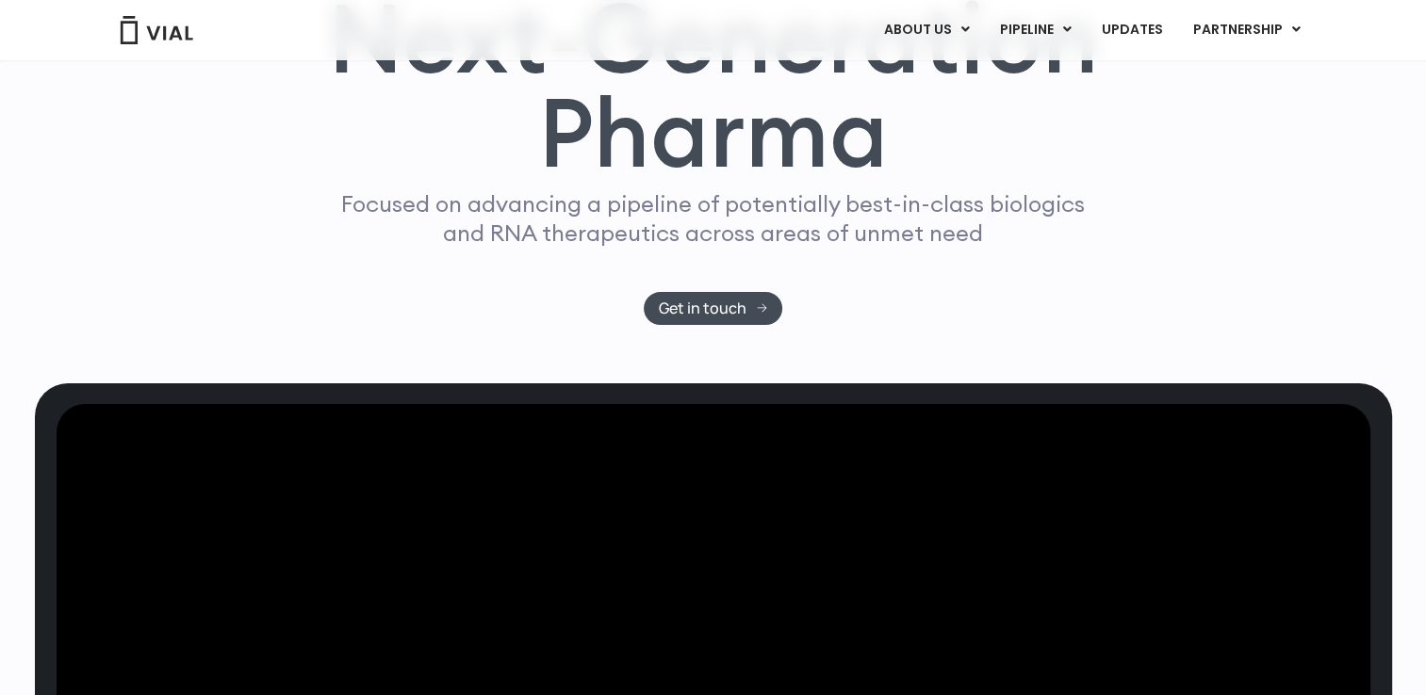
scroll to position [226, 0]
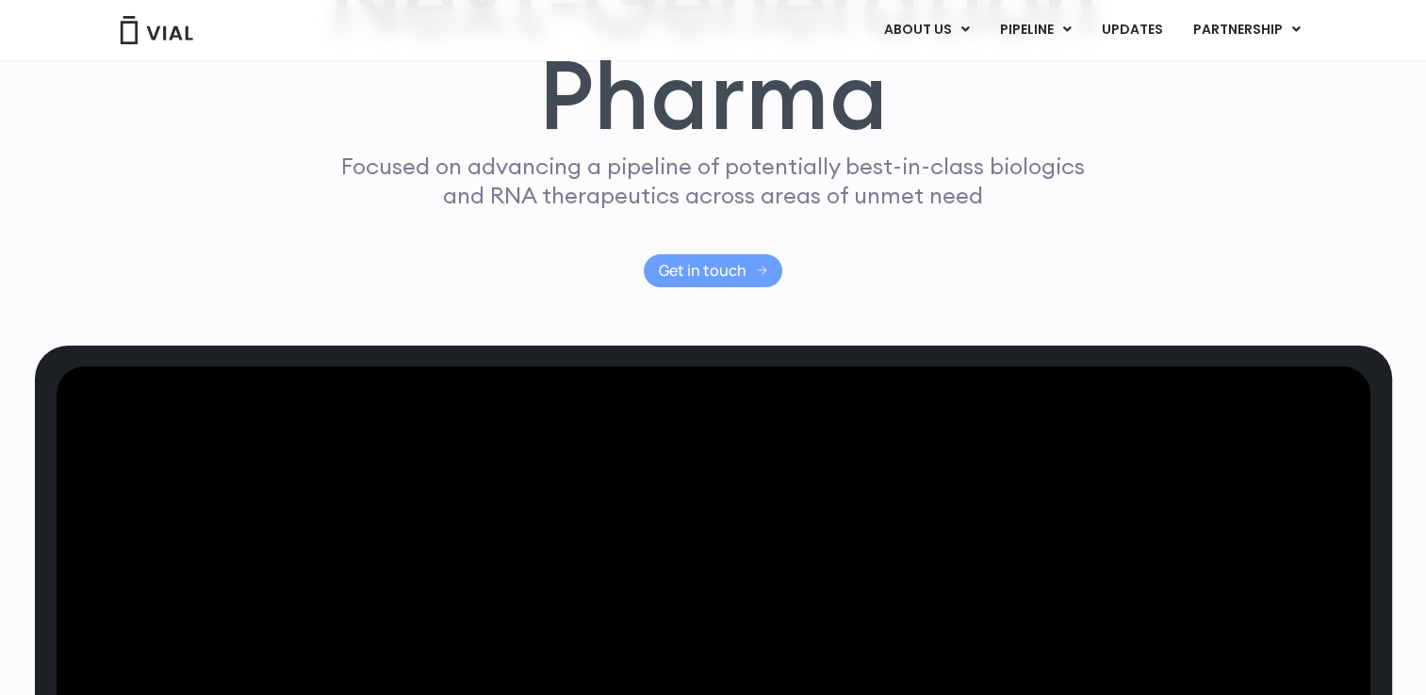
click at [670, 255] on link "Get in touch" at bounding box center [713, 270] width 139 height 33
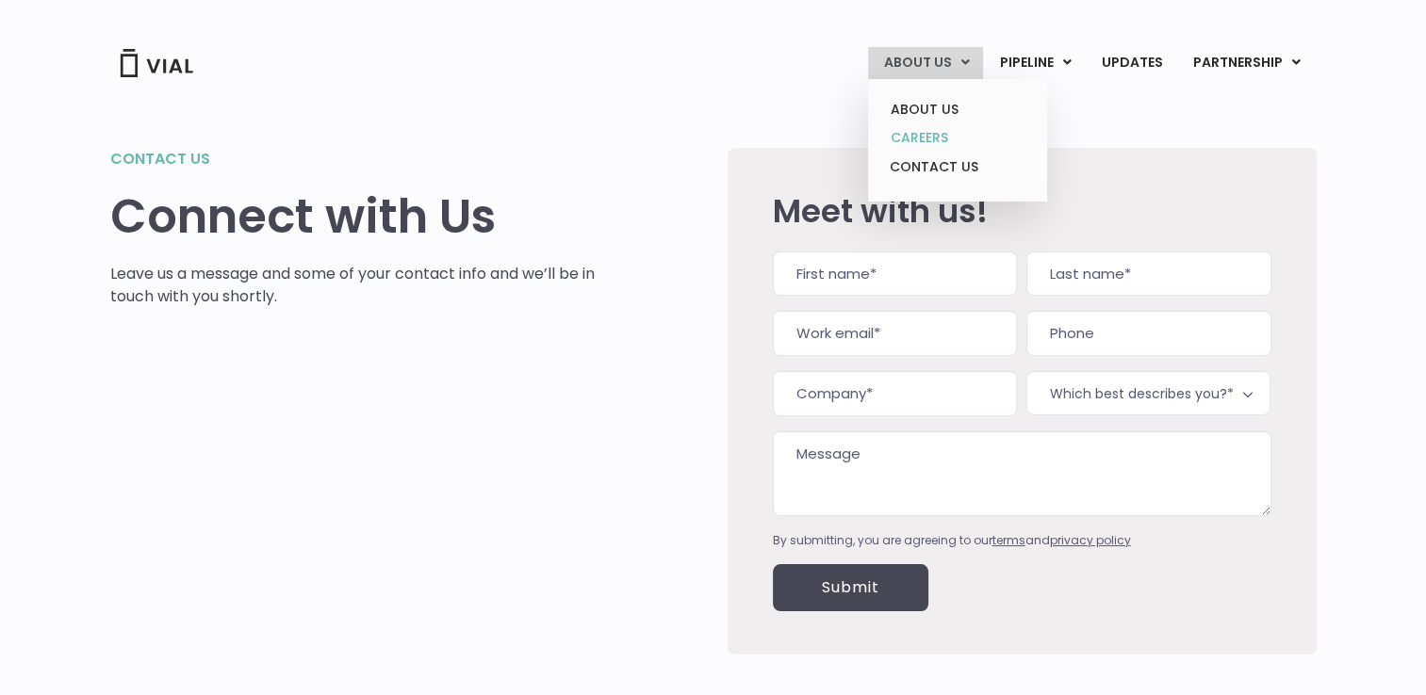
click at [920, 132] on link "CAREERS" at bounding box center [956, 137] width 165 height 29
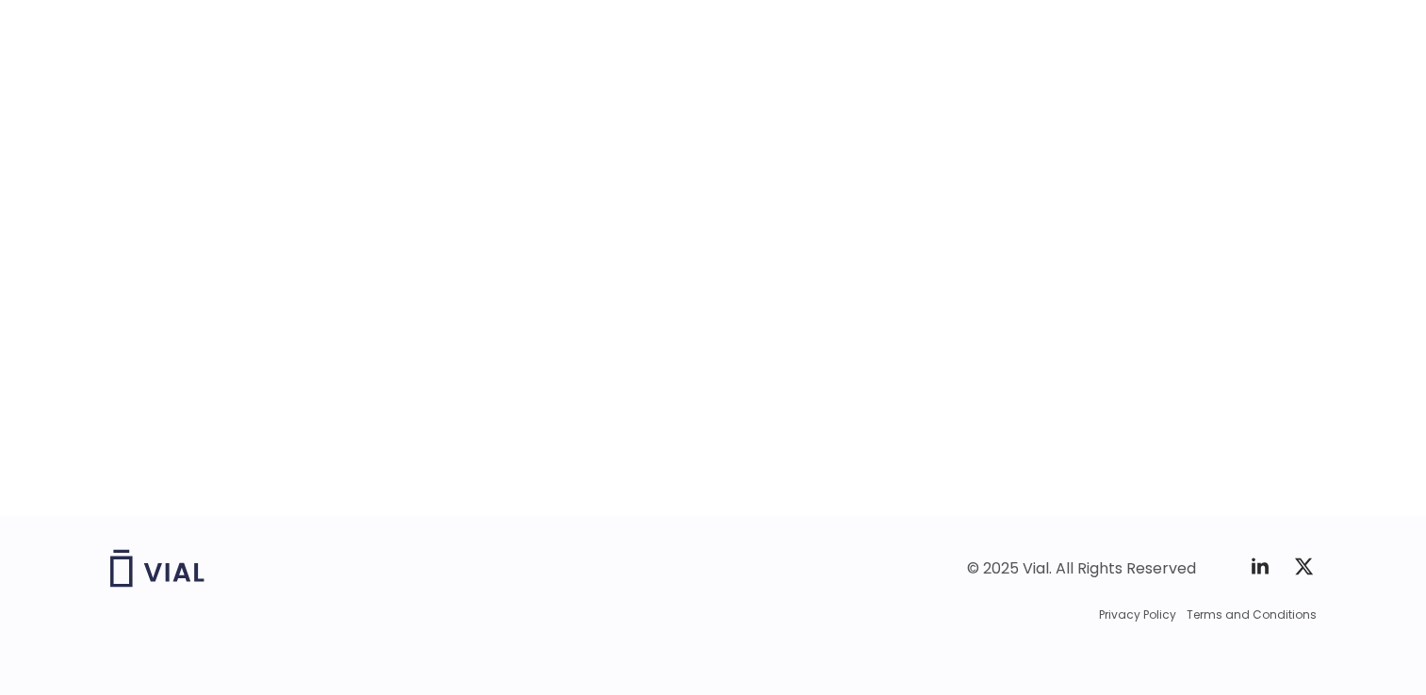
scroll to position [2996, 0]
